Goal: Task Accomplishment & Management: Use online tool/utility

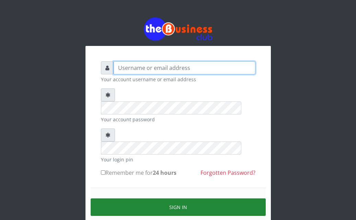
type input "Ahmed2222"
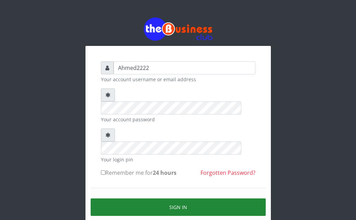
click at [177, 199] on button "Sign in" at bounding box center [178, 208] width 175 height 18
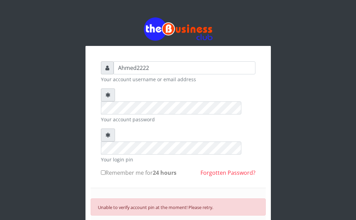
click at [105, 171] on input "Remember me for 24 hours" at bounding box center [103, 173] width 4 height 4
checkbox input "true"
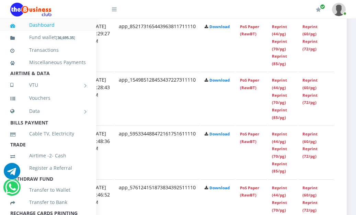
scroll to position [685, 154]
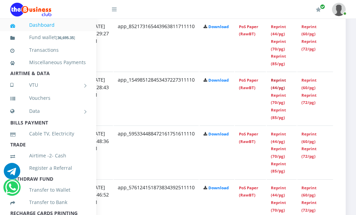
click at [279, 84] on link "Reprint (44/pg)" at bounding box center [278, 84] width 15 height 13
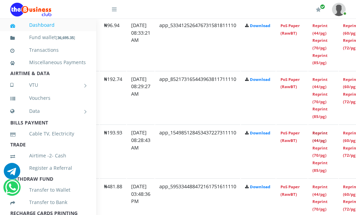
scroll to position [632, 125]
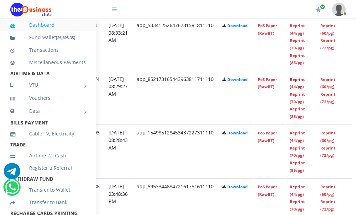
click at [305, 82] on link "Reprint (44/pg)" at bounding box center [297, 83] width 15 height 13
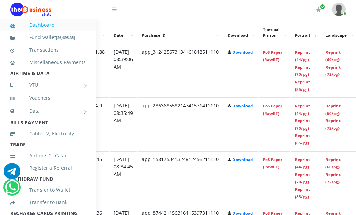
scroll to position [390, 154]
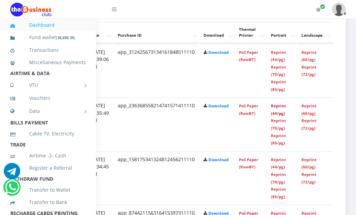
click at [279, 108] on link "Reprint (44/pg)" at bounding box center [278, 109] width 15 height 13
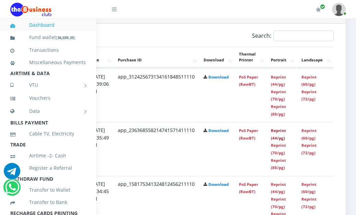
scroll to position [365, 148]
click at [281, 84] on link "Reprint (44/pg)" at bounding box center [278, 80] width 15 height 13
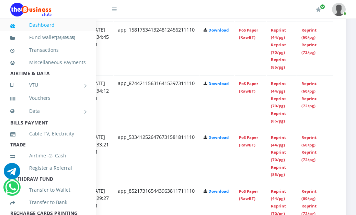
scroll to position [520, 154]
click at [277, 145] on link "Reprint (44/pg)" at bounding box center [278, 141] width 15 height 13
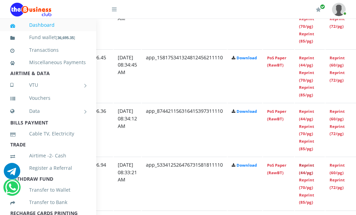
scroll to position [492, 128]
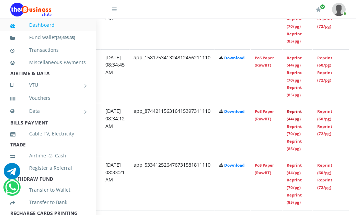
click at [302, 119] on link "Reprint (44/pg)" at bounding box center [294, 115] width 15 height 13
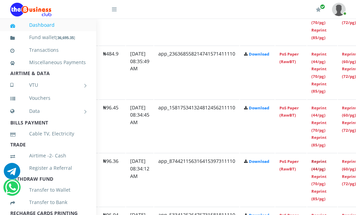
scroll to position [442, 104]
click at [326, 110] on link "Reprint (44/pg)" at bounding box center [318, 111] width 15 height 13
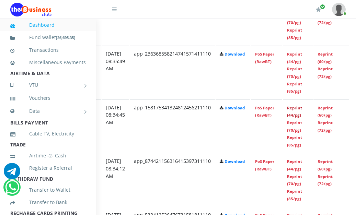
scroll to position [442, 154]
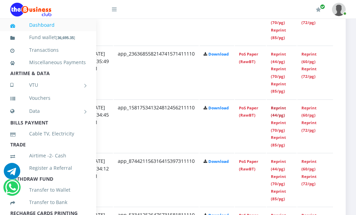
click at [275, 115] on link "Reprint (44/pg)" at bounding box center [278, 111] width 15 height 13
